Goal: Check status: Verify the current state of an ongoing process or item

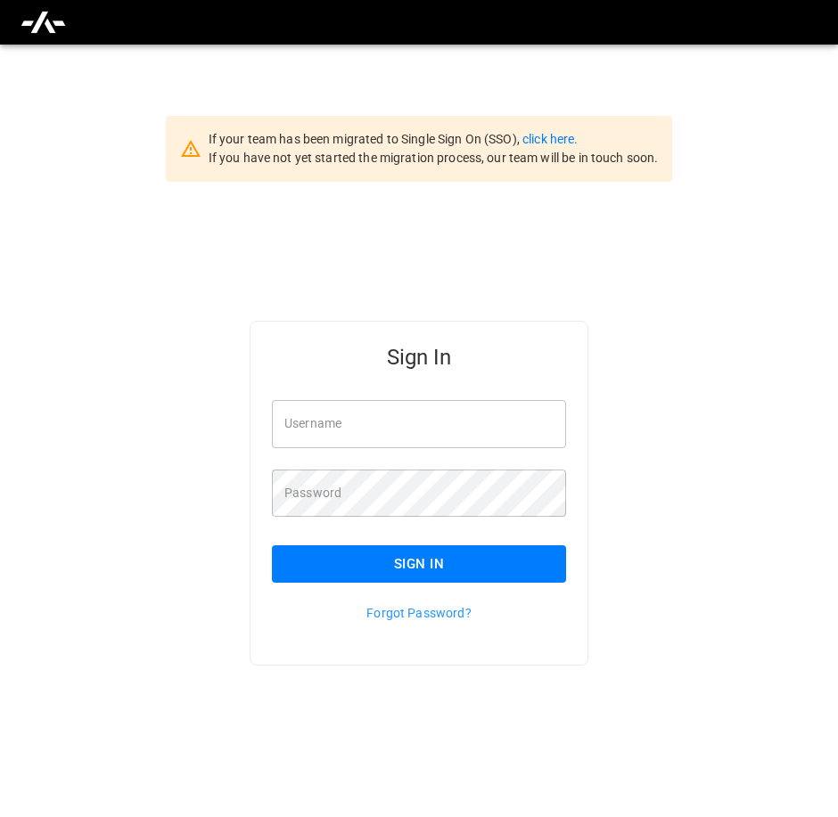
type input "**********"
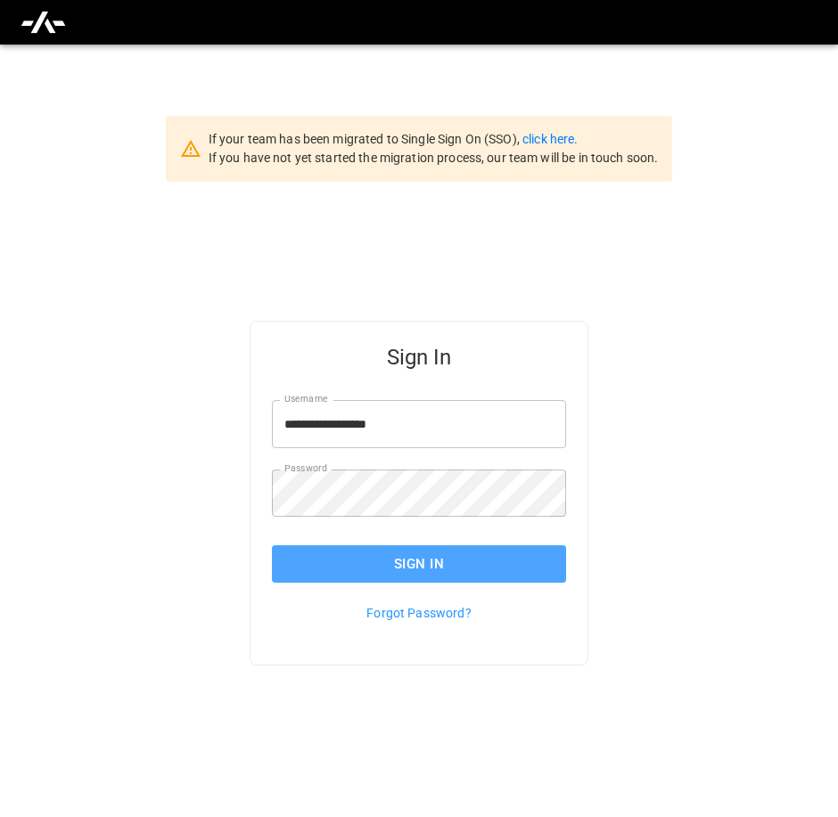
click at [422, 561] on button "Sign In" at bounding box center [419, 564] width 294 height 37
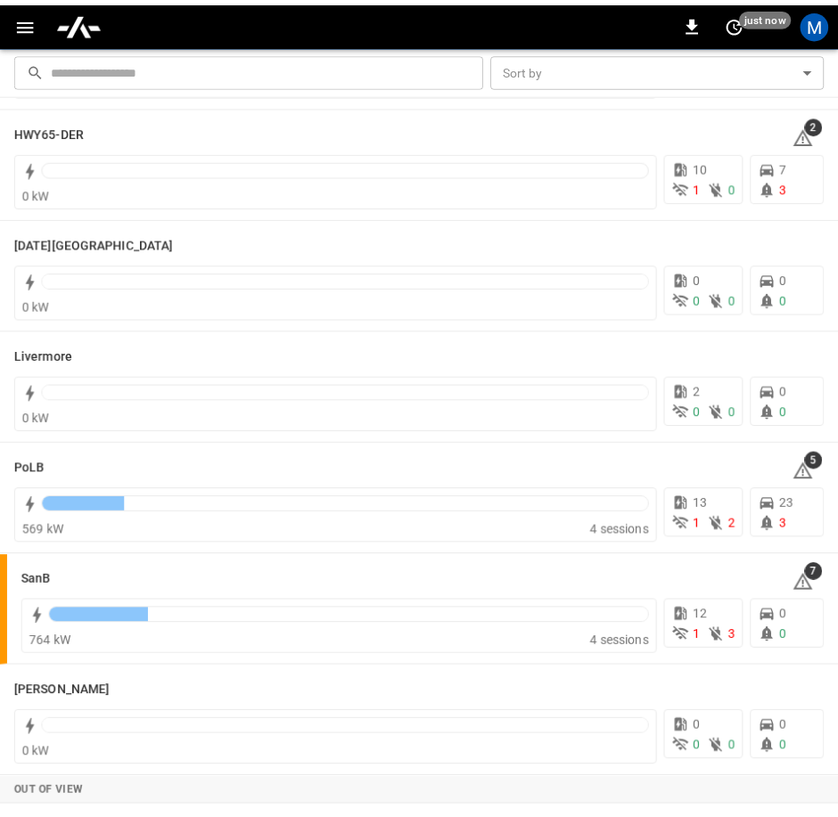
scroll to position [341, 0]
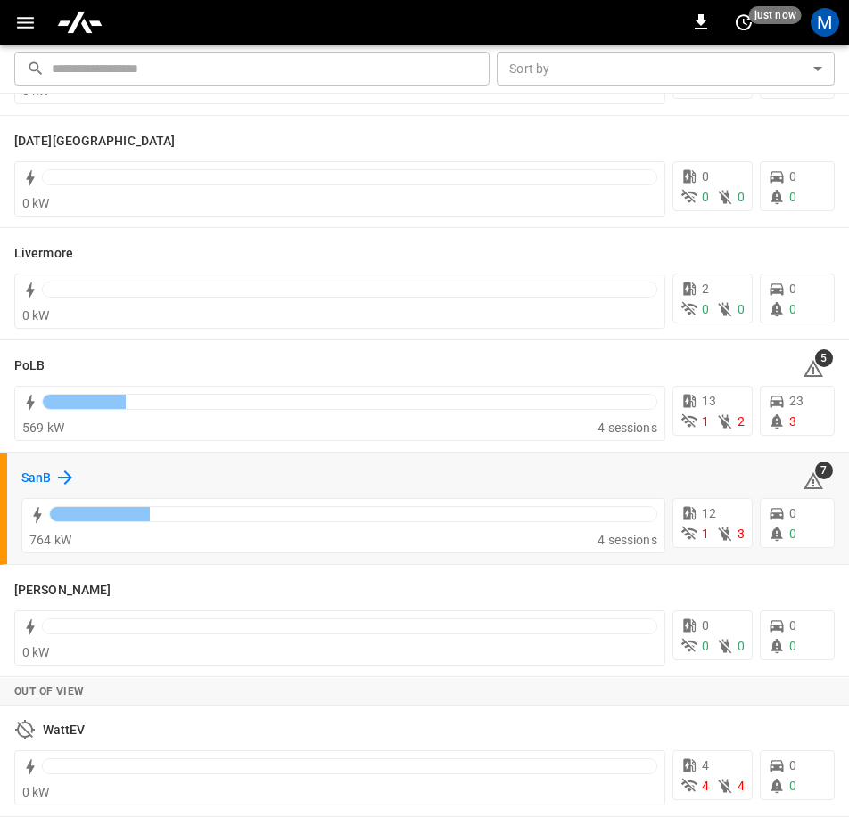
click at [69, 476] on icon at bounding box center [64, 477] width 21 height 21
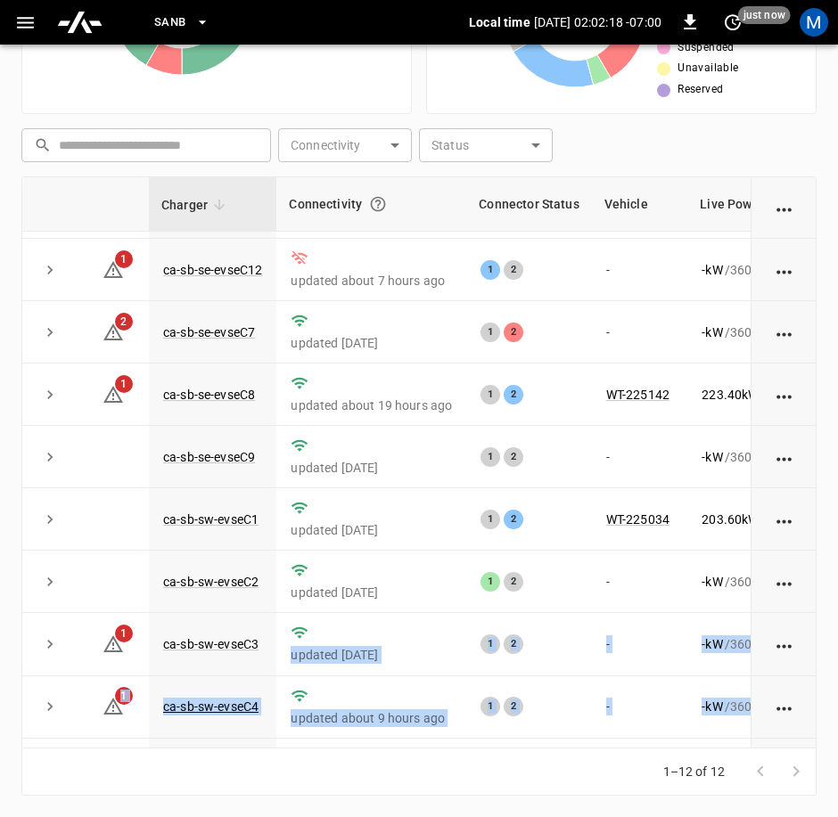
scroll to position [254, 0]
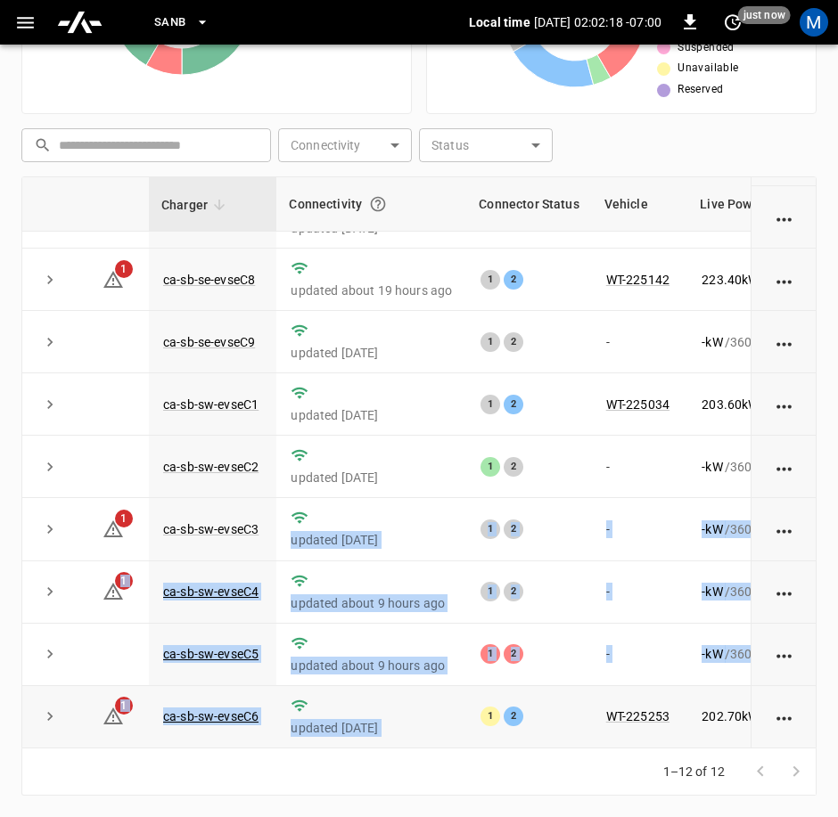
drag, startPoint x: 423, startPoint y: 748, endPoint x: 472, endPoint y: 733, distance: 50.5
click at [472, 733] on div "Charger Connectivity Connector Status Vehicle Live Power Live SoC Last Session …" at bounding box center [418, 462] width 795 height 572
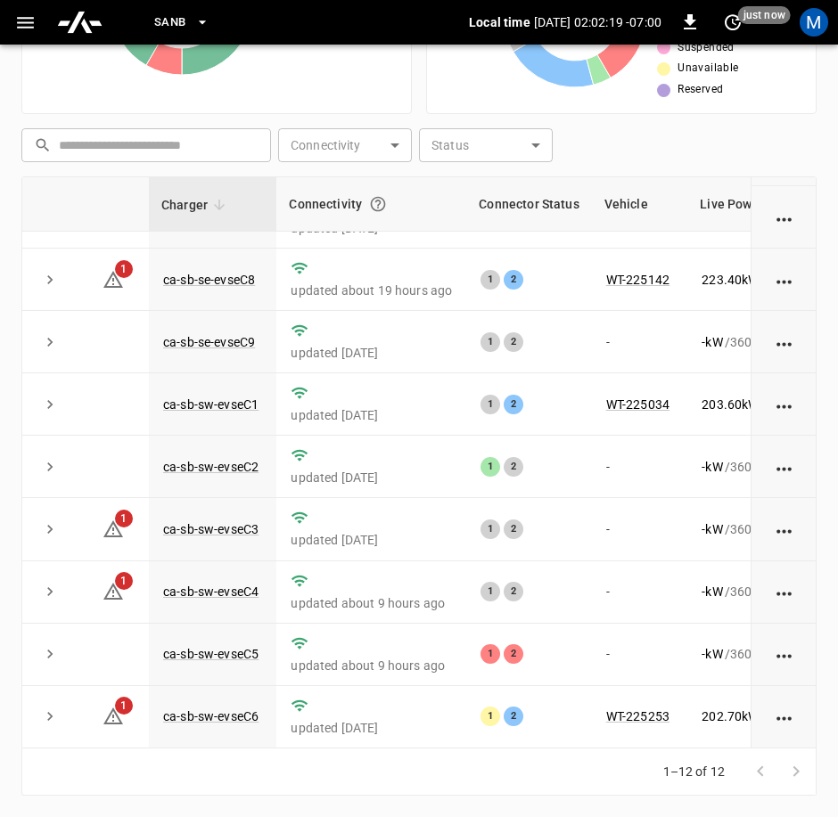
click at [329, 82] on div "Chargers 12 Online Offline" at bounding box center [216, 0] width 390 height 227
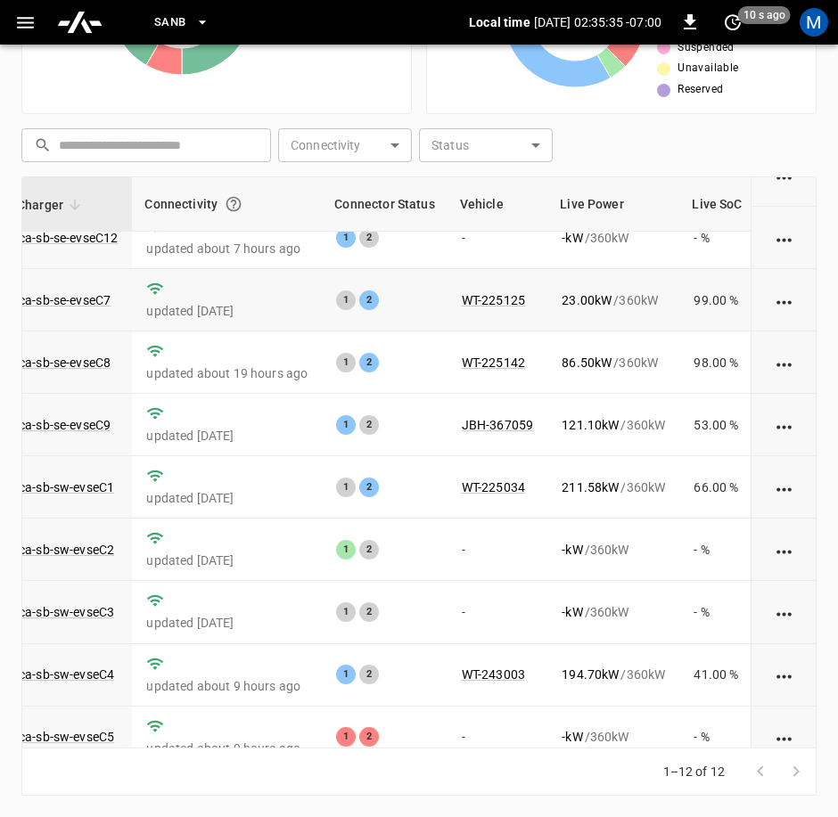
scroll to position [0, 144]
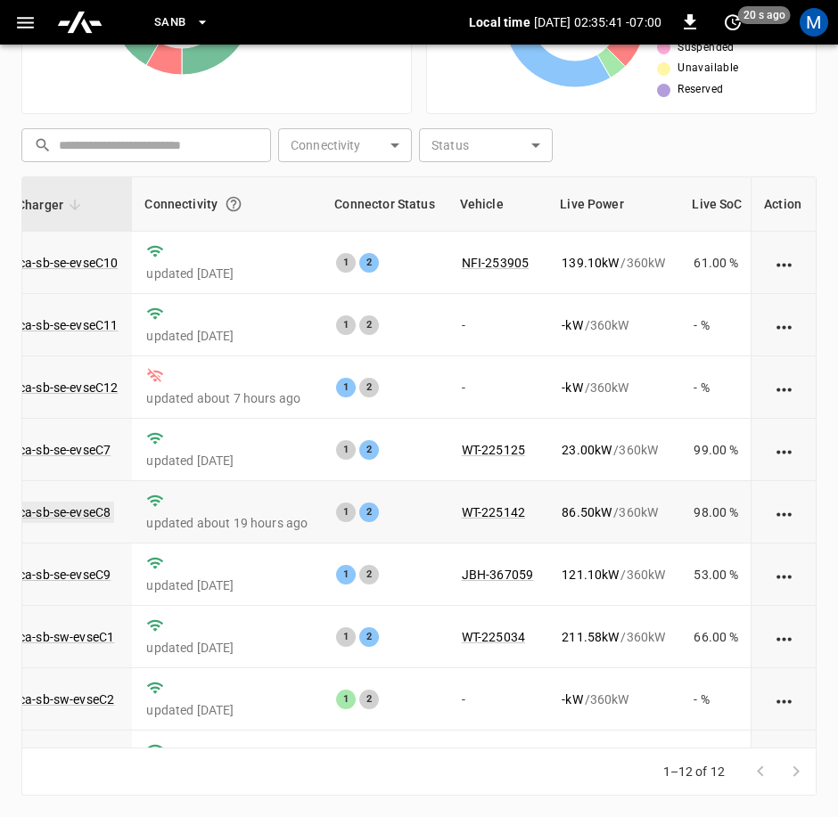
click at [97, 505] on link "ca-sb-se-evseC8" at bounding box center [64, 512] width 99 height 21
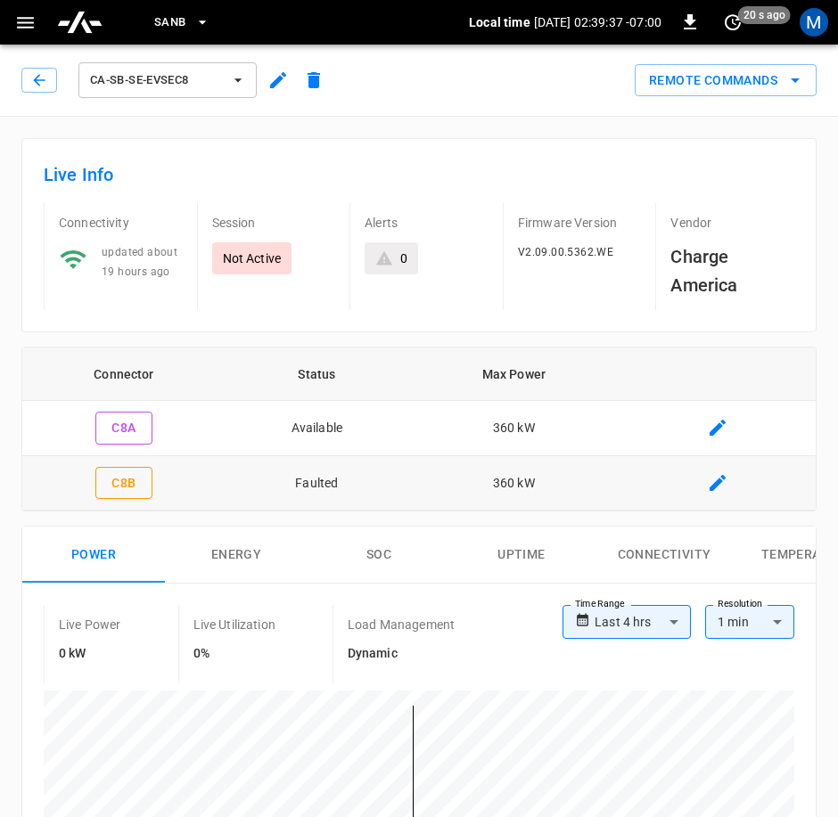
drag, startPoint x: 39, startPoint y: 91, endPoint x: 36, endPoint y: 101, distance: 10.4
click at [39, 91] on button "button" at bounding box center [39, 80] width 36 height 25
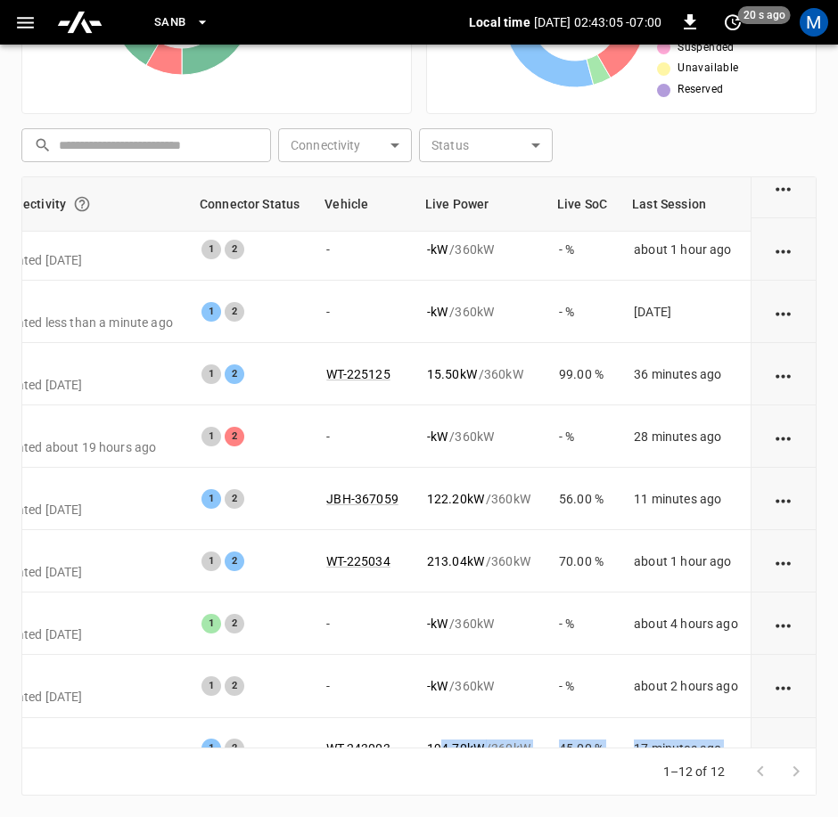
scroll to position [254, 296]
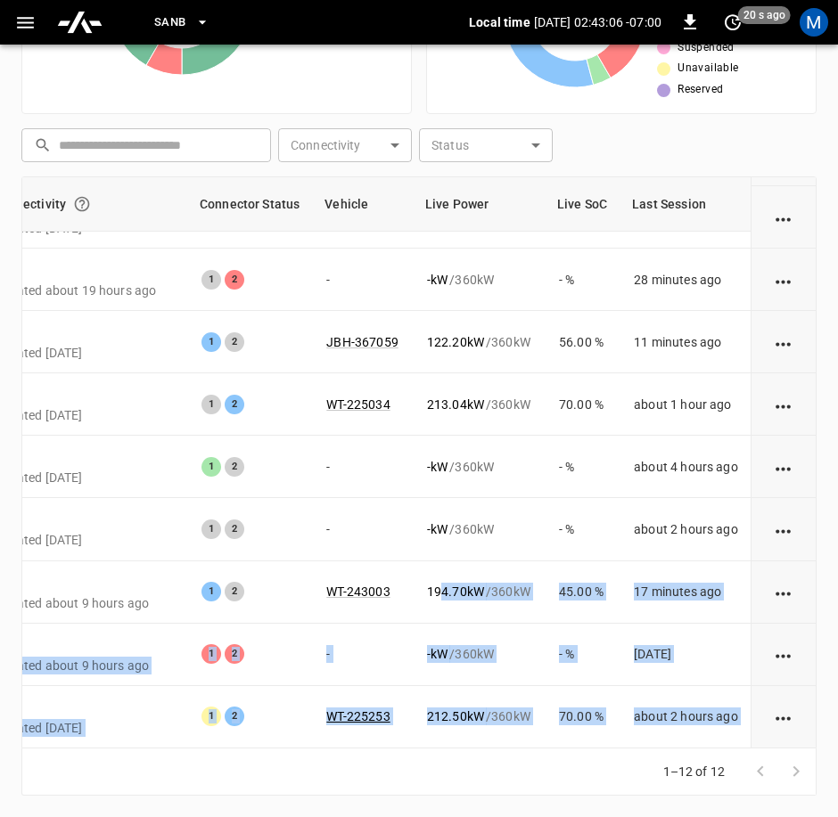
drag, startPoint x: 437, startPoint y: 748, endPoint x: 382, endPoint y: 751, distance: 55.4
click at [382, 751] on div "Charger Connectivity Connector Status Vehicle Live Power Live SoC Last Session …" at bounding box center [418, 486] width 795 height 620
click at [237, 786] on div "1–12 of 12" at bounding box center [418, 772] width 795 height 47
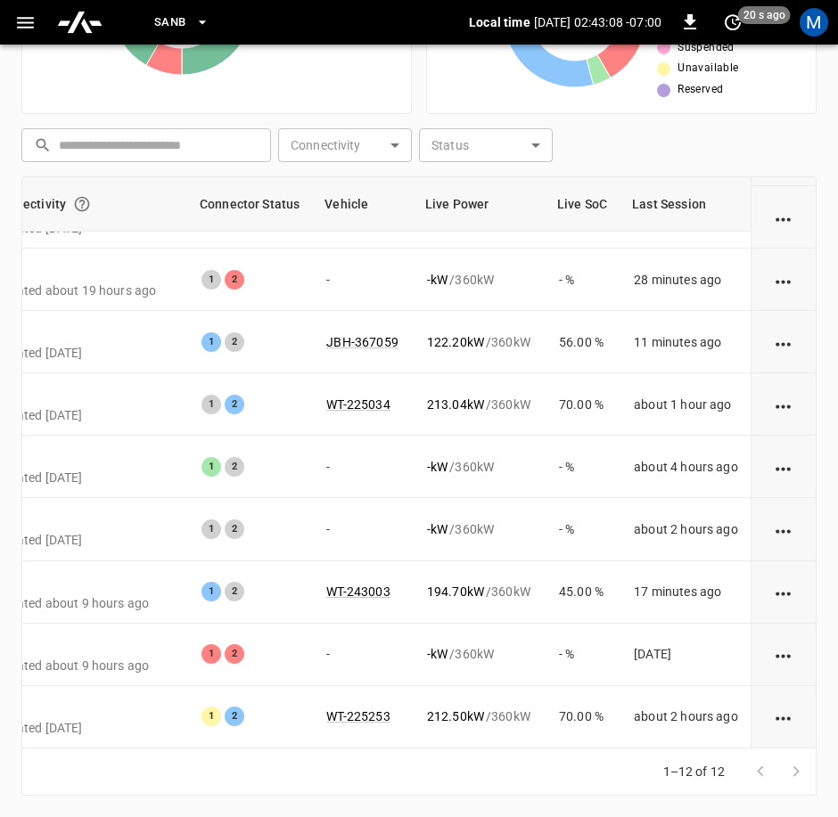
drag, startPoint x: 263, startPoint y: 748, endPoint x: 233, endPoint y: 748, distance: 30.3
click at [233, 748] on div "Charger Connectivity Connector Status Vehicle Live Power Live SoC Last Session …" at bounding box center [418, 462] width 795 height 572
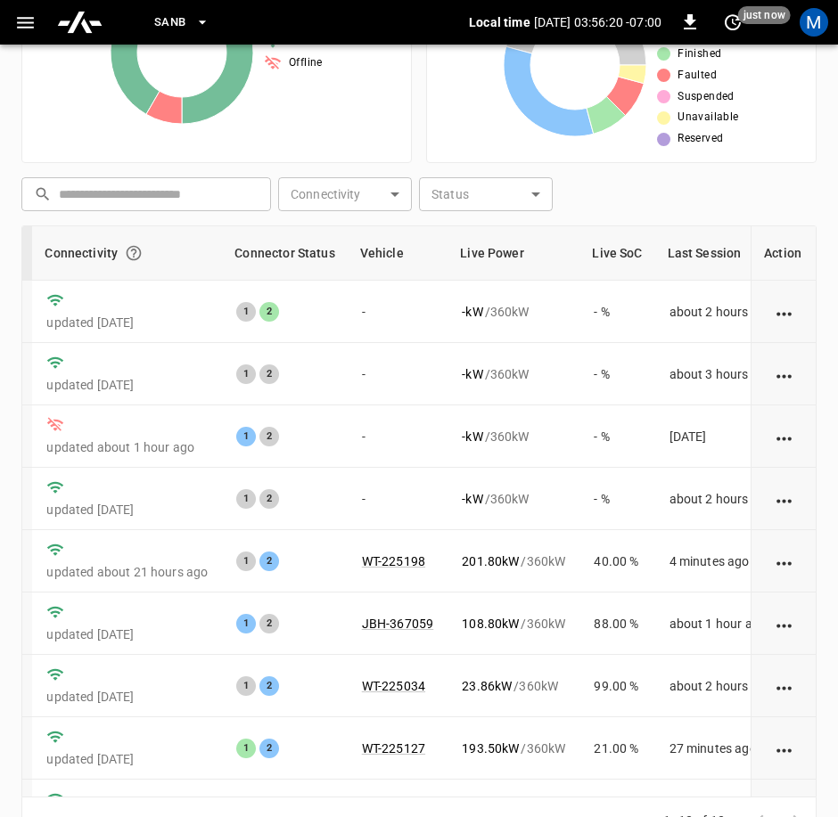
scroll to position [0, 247]
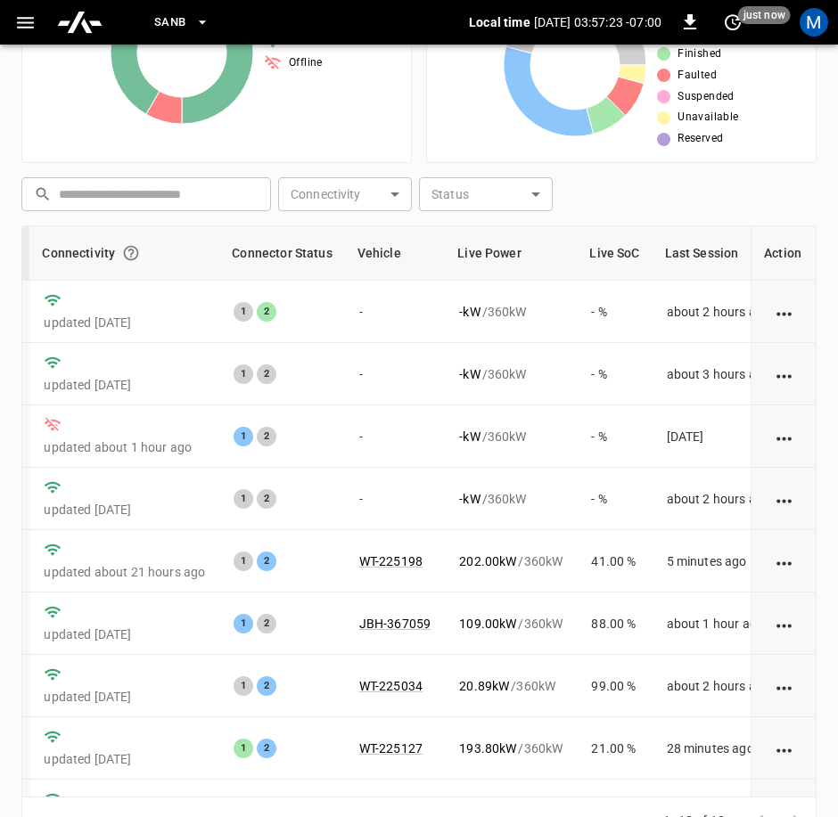
drag, startPoint x: 405, startPoint y: 800, endPoint x: 383, endPoint y: 800, distance: 21.4
click at [384, 800] on div "1–12 of 12" at bounding box center [418, 821] width 795 height 47
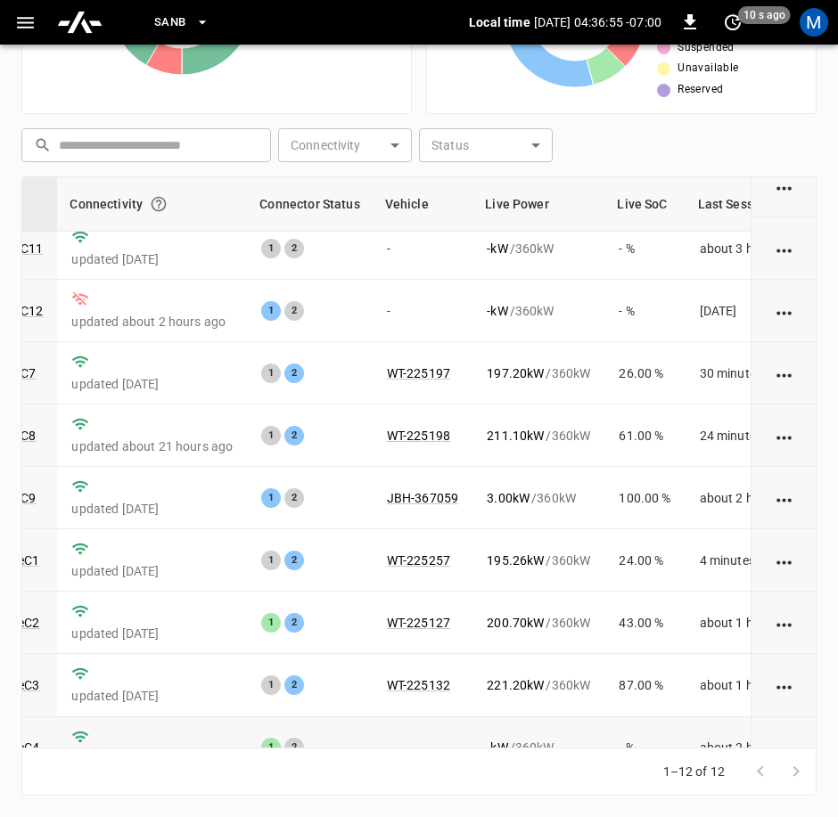
scroll to position [0, 219]
